Goal: Transaction & Acquisition: Book appointment/travel/reservation

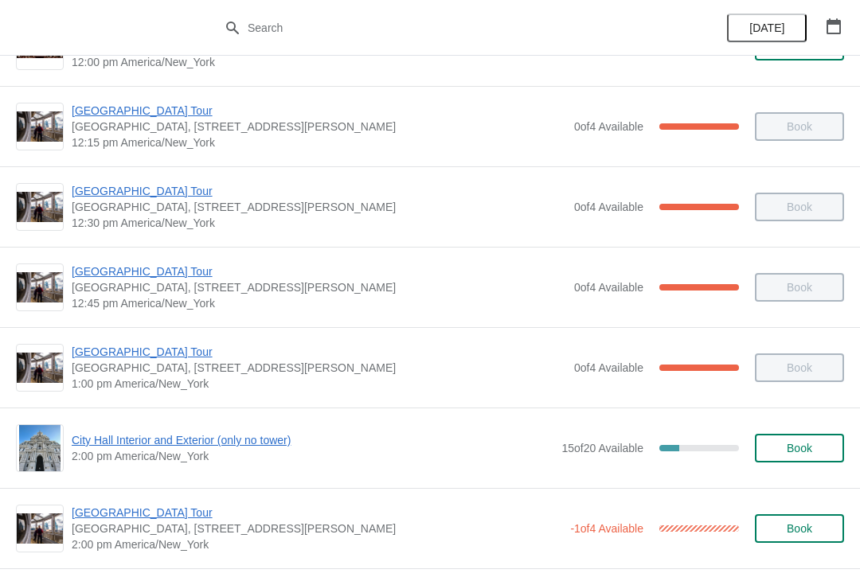
scroll to position [915, 0]
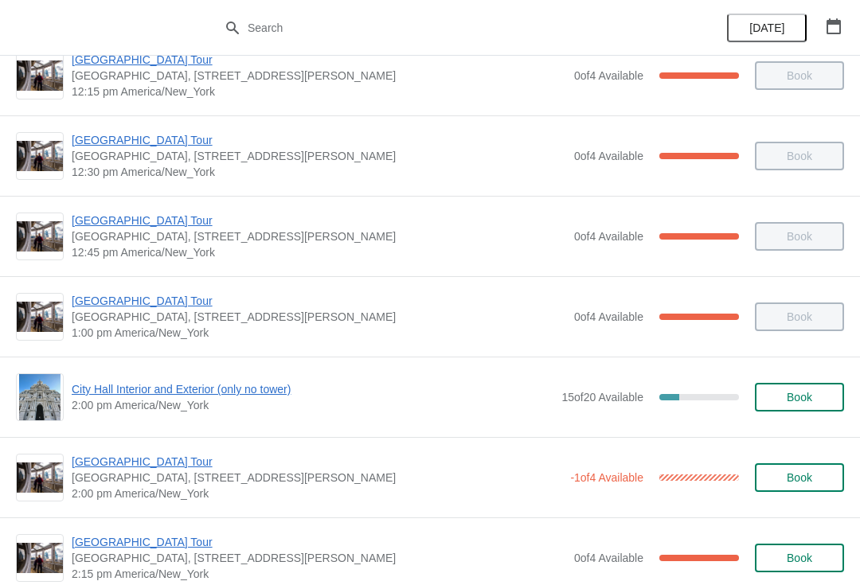
click at [802, 391] on span "Book" at bounding box center [798, 397] width 25 height 13
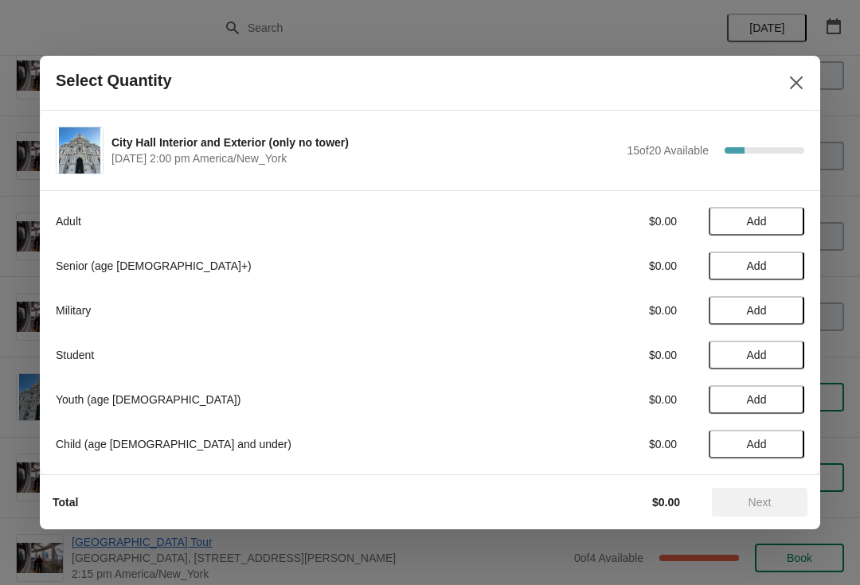
click at [590, 279] on div "Senior (age 65+) $0.00 Add" at bounding box center [430, 266] width 748 height 29
click at [743, 269] on span "Add" at bounding box center [756, 265] width 67 height 13
click at [791, 258] on icon at bounding box center [783, 266] width 17 height 17
click at [770, 220] on span "Add" at bounding box center [756, 221] width 67 height 13
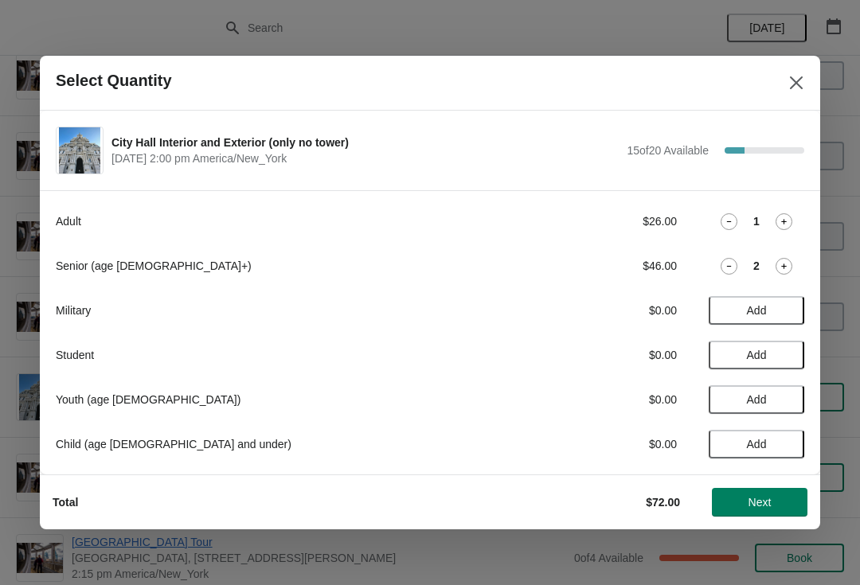
click at [769, 505] on span "Next" at bounding box center [759, 502] width 23 height 13
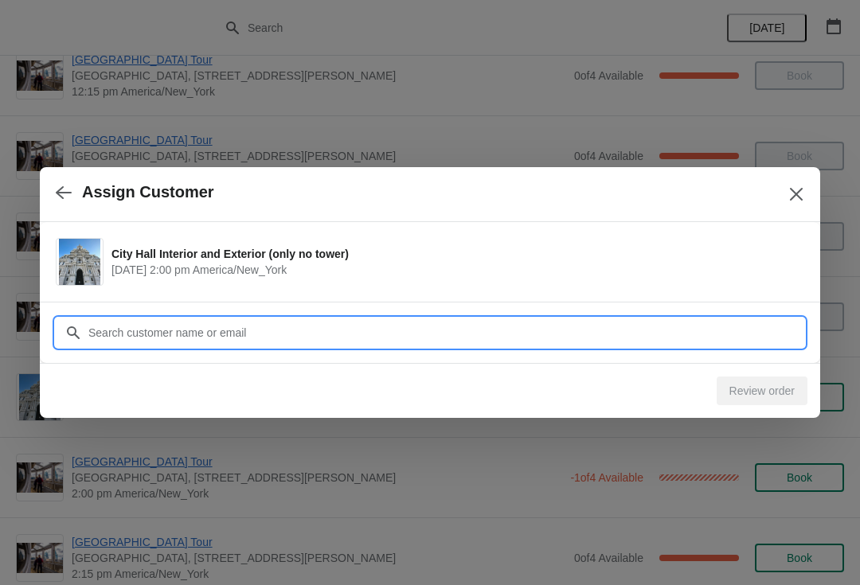
click at [358, 333] on input "Customer" at bounding box center [446, 332] width 716 height 29
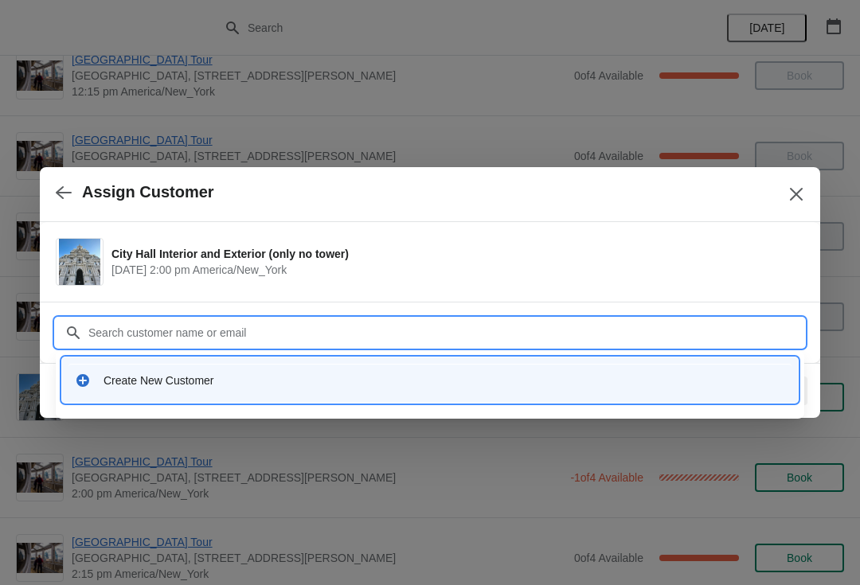
click at [369, 330] on input "Customer" at bounding box center [446, 332] width 716 height 29
click at [366, 345] on input "Customer" at bounding box center [446, 332] width 716 height 29
click at [362, 373] on div "Create New Customer" at bounding box center [443, 381] width 681 height 16
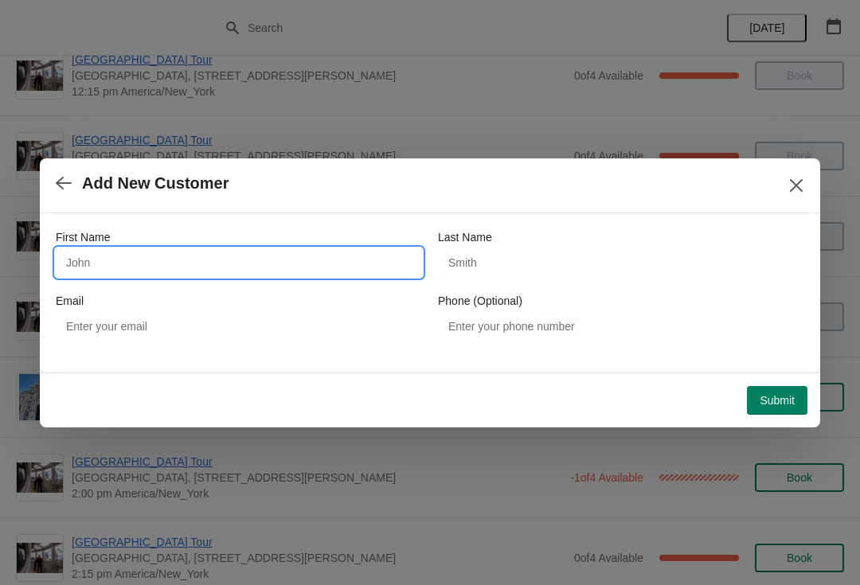
click at [278, 265] on input "First Name" at bounding box center [239, 262] width 366 height 29
type input "Dingqiu"
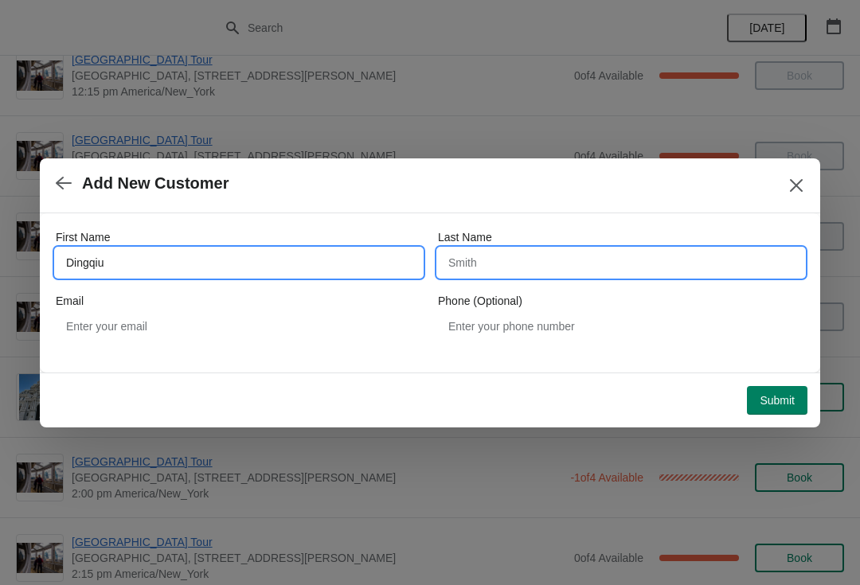
click at [544, 261] on input "Last Name" at bounding box center [621, 262] width 366 height 29
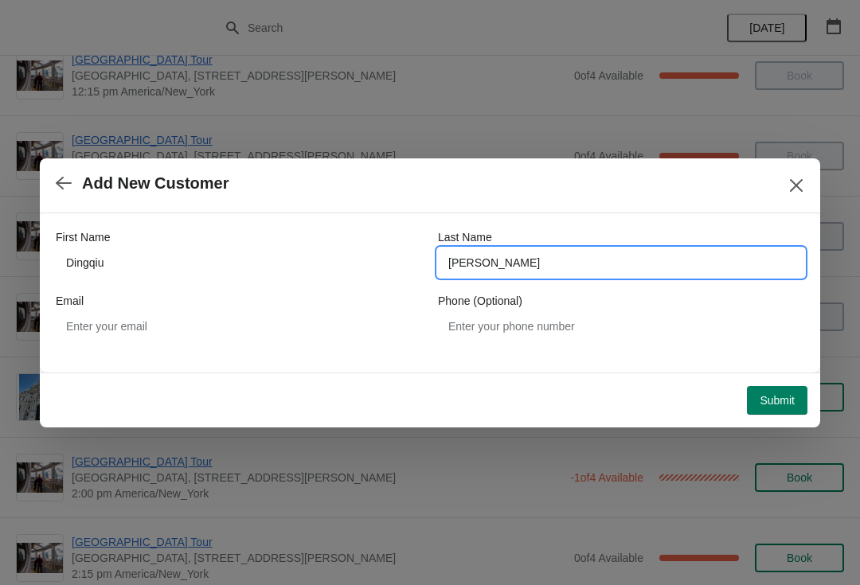
type input "Huang"
click at [763, 394] on span "Submit" at bounding box center [776, 400] width 35 height 13
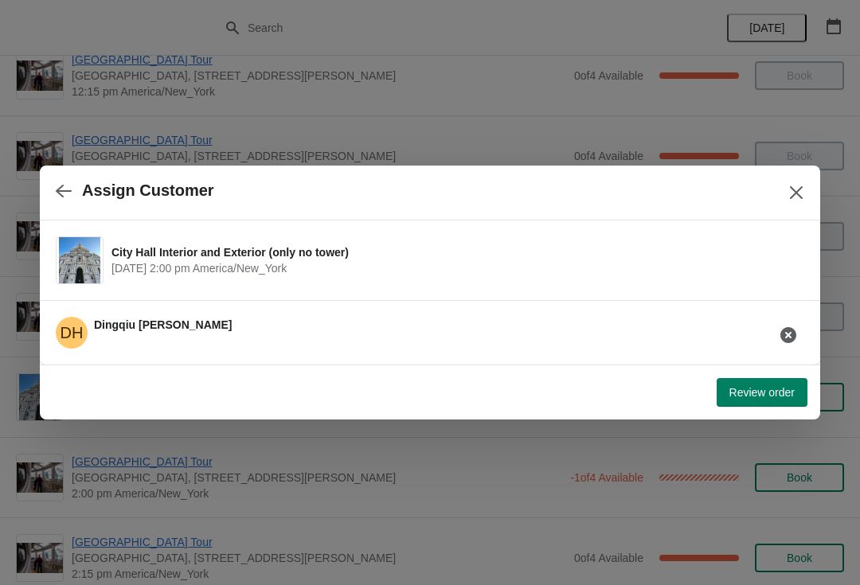
click at [748, 380] on button "Review order" at bounding box center [761, 392] width 91 height 29
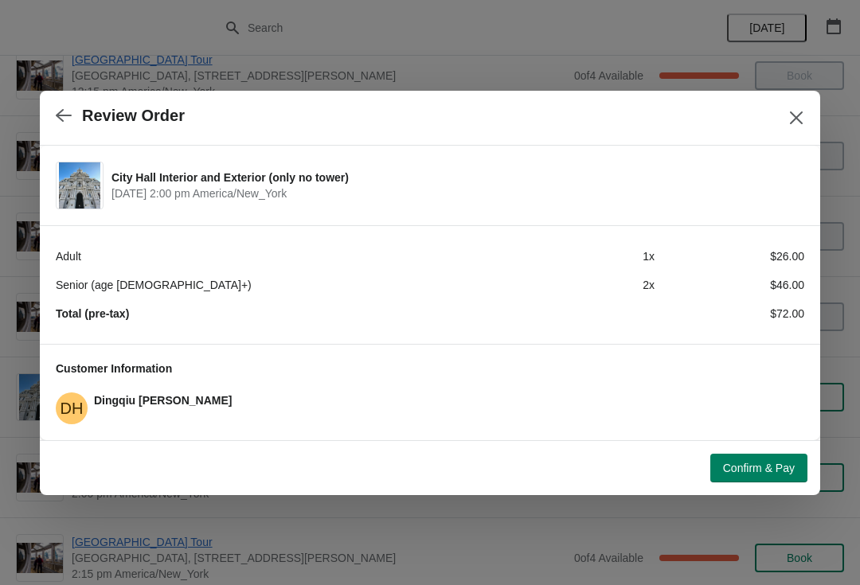
click at [739, 477] on button "Confirm & Pay" at bounding box center [758, 468] width 97 height 29
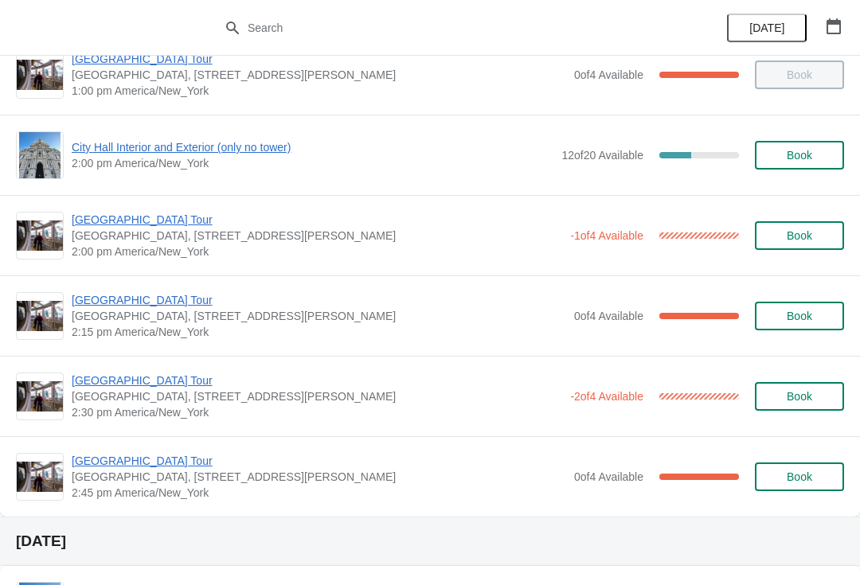
scroll to position [1155, 0]
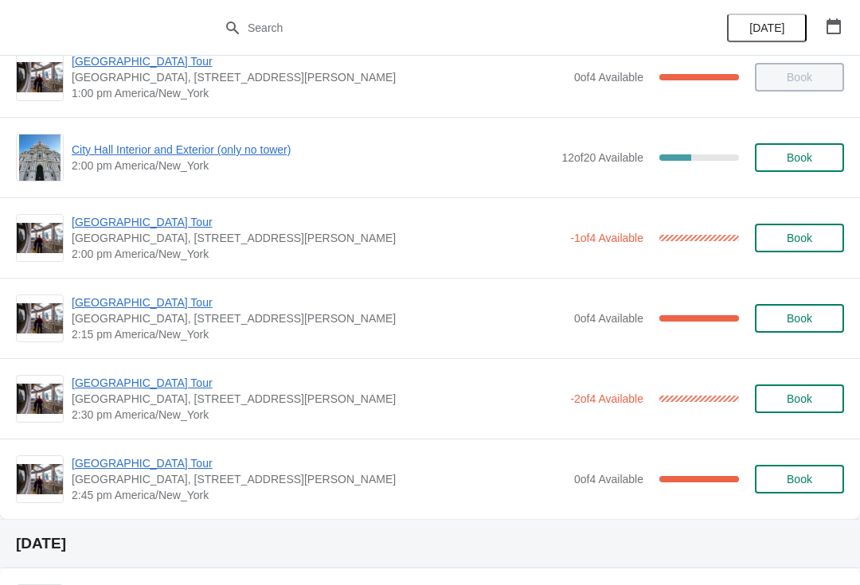
click at [200, 150] on span "City Hall Interior and Exterior (only no tower)" at bounding box center [313, 150] width 482 height 16
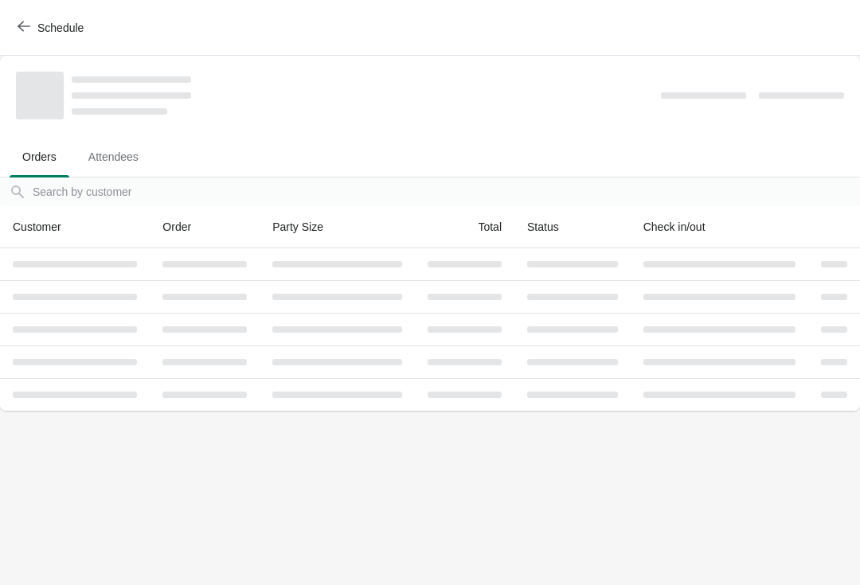
scroll to position [0, 0]
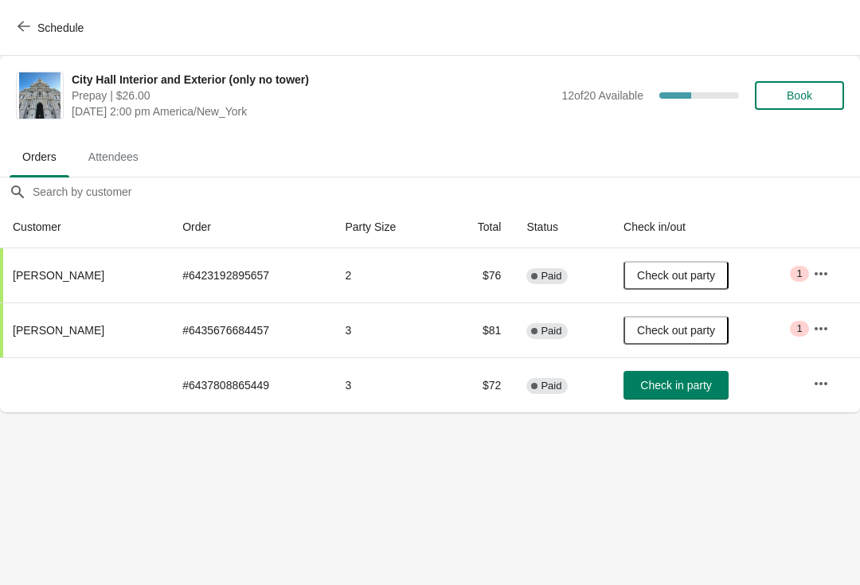
click at [692, 397] on button "Check in party" at bounding box center [675, 385] width 105 height 29
click at [6, 10] on div "Schedule" at bounding box center [430, 28] width 860 height 56
click at [17, 49] on div "Schedule" at bounding box center [430, 28] width 860 height 56
click at [33, 33] on span "Schedule" at bounding box center [52, 27] width 63 height 15
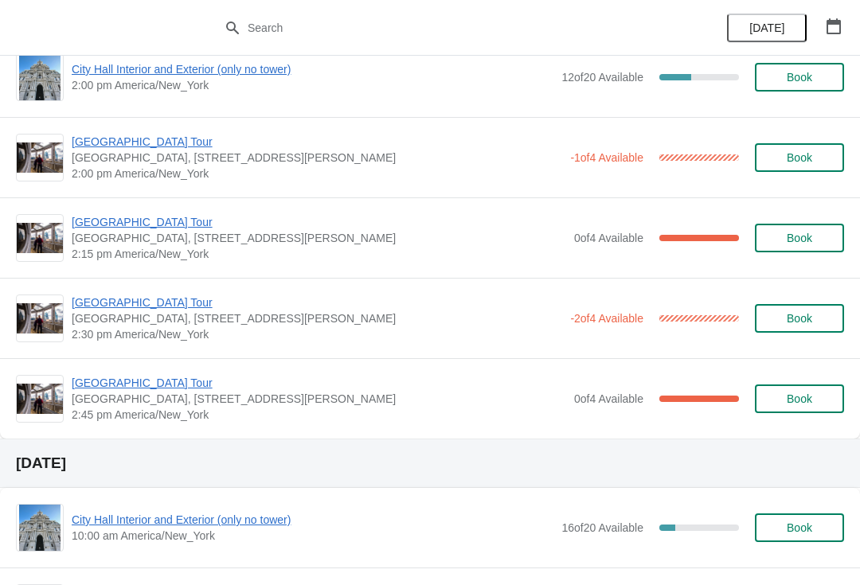
scroll to position [1242, 0]
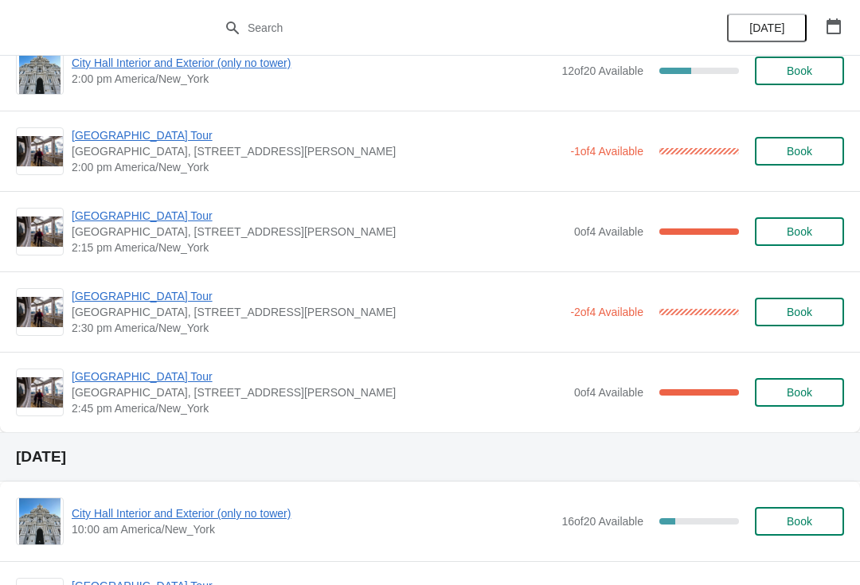
click at [87, 374] on span "[GEOGRAPHIC_DATA] Tour" at bounding box center [319, 377] width 494 height 16
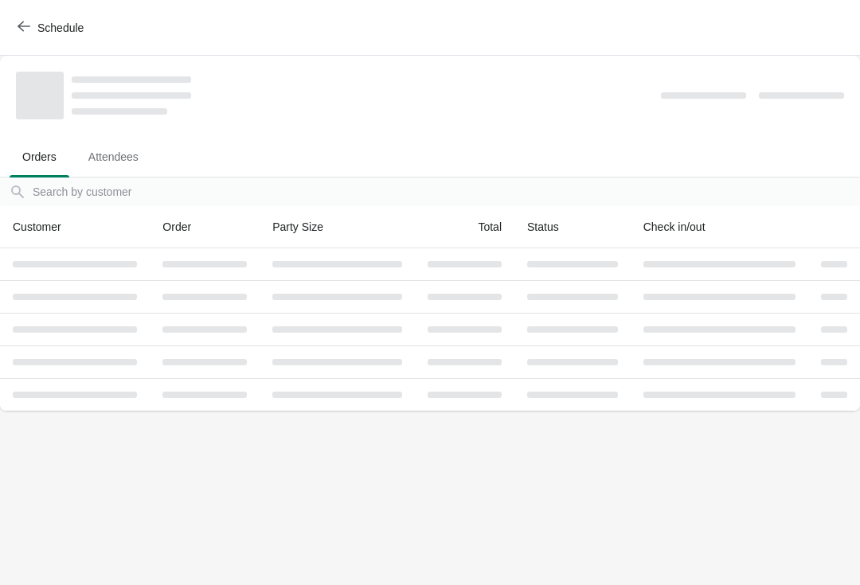
scroll to position [0, 0]
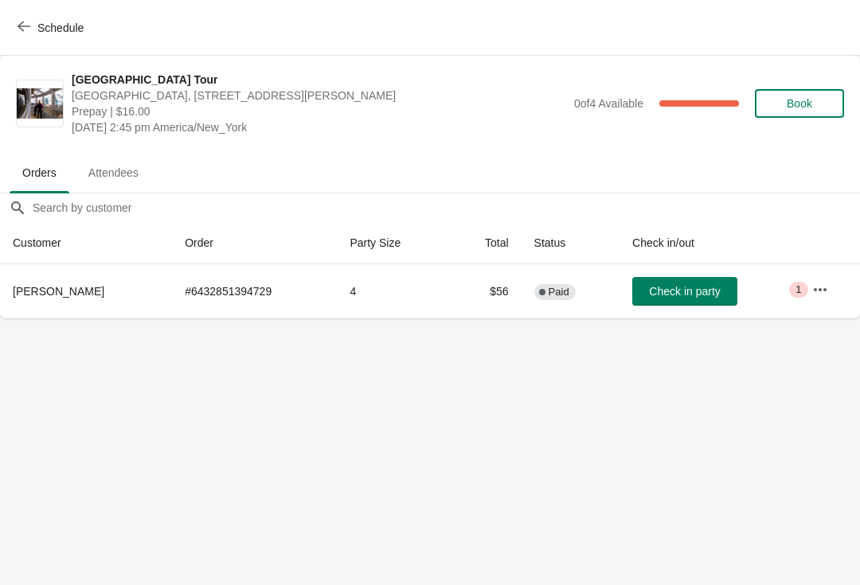
click at [685, 304] on button "Check in party" at bounding box center [684, 291] width 105 height 29
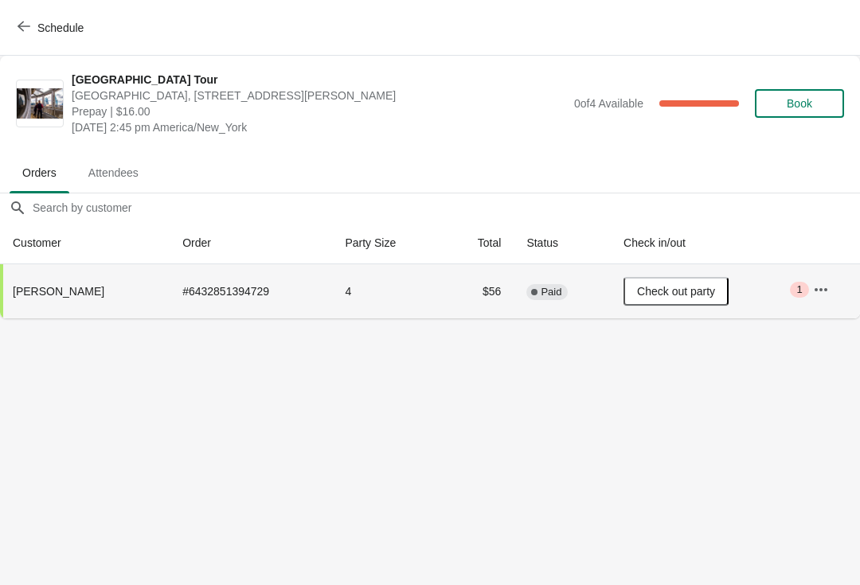
click at [52, 14] on button "Schedule" at bounding box center [52, 28] width 88 height 29
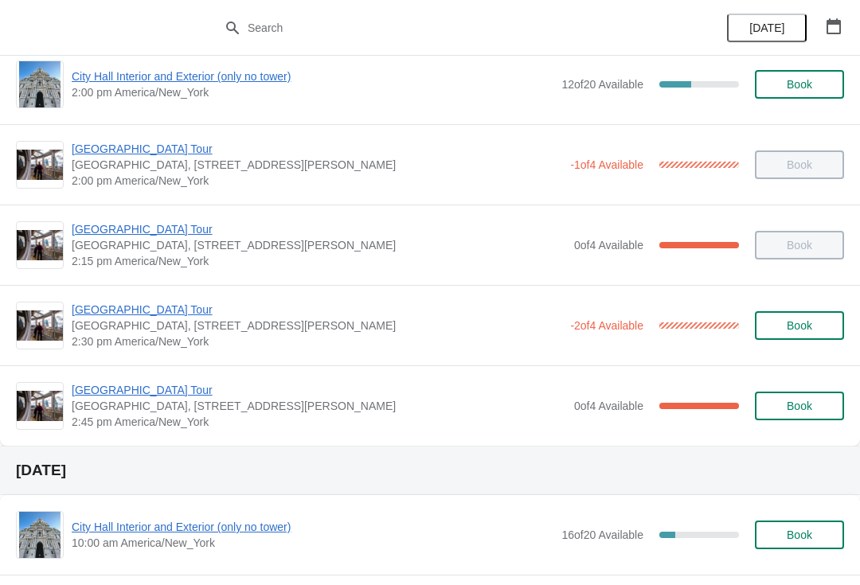
scroll to position [1230, 0]
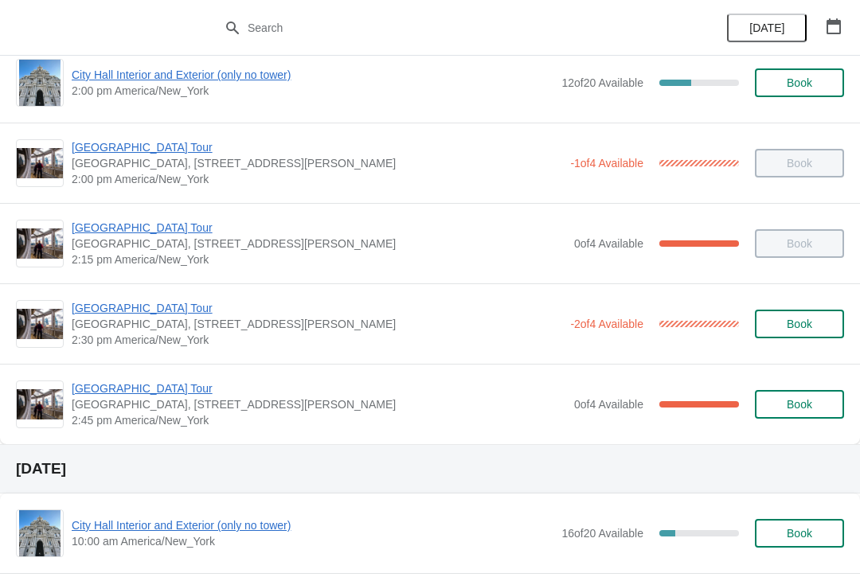
click at [84, 308] on span "[GEOGRAPHIC_DATA] Tour" at bounding box center [317, 308] width 490 height 16
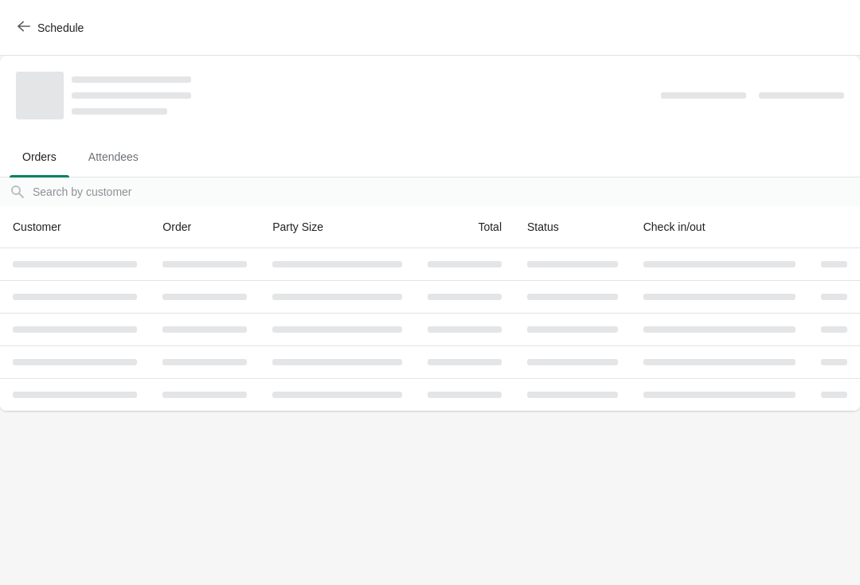
scroll to position [0, 0]
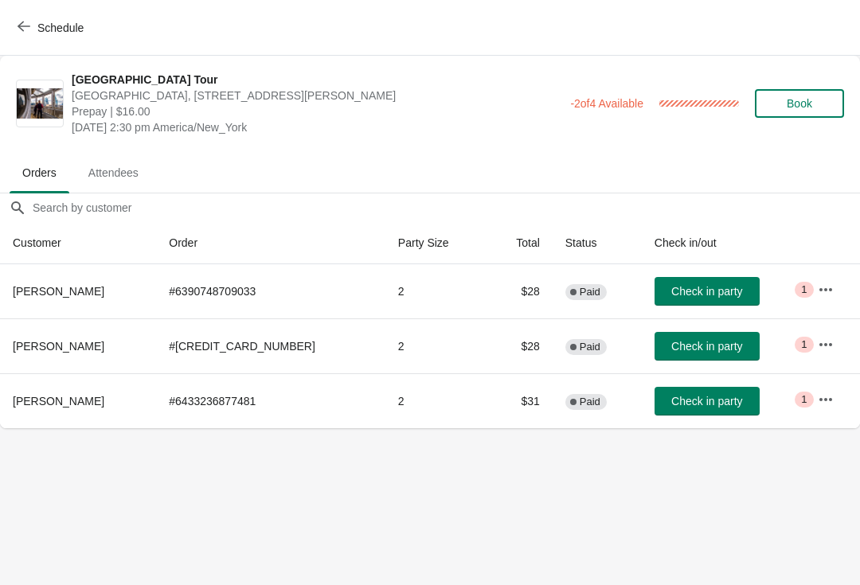
click at [669, 279] on button "Check in party" at bounding box center [706, 291] width 105 height 29
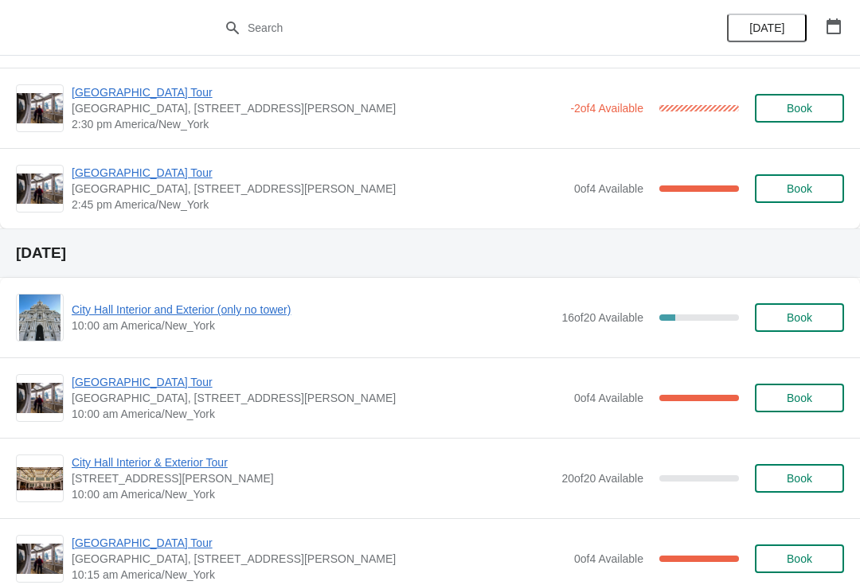
scroll to position [1446, 0]
